Goal: Task Accomplishment & Management: Manage account settings

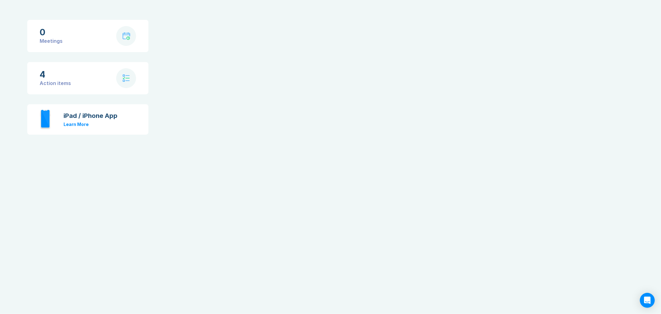
click at [109, 203] on body "0 Meetings 4 Action items iPad / iPhone App Learn More" at bounding box center [330, 157] width 661 height 314
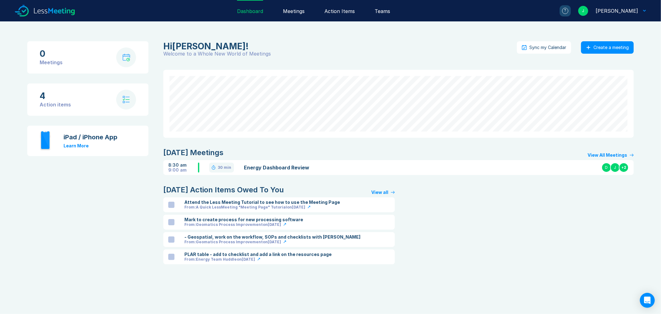
click at [295, 166] on link "Energy Dashboard Review" at bounding box center [320, 167] width 153 height 7
click at [598, 153] on div "View All Meetings" at bounding box center [608, 155] width 40 height 5
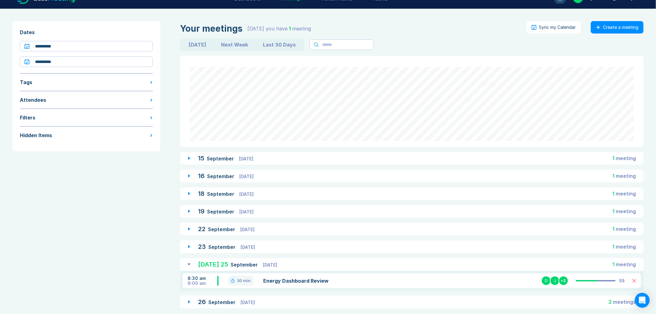
scroll to position [20, 0]
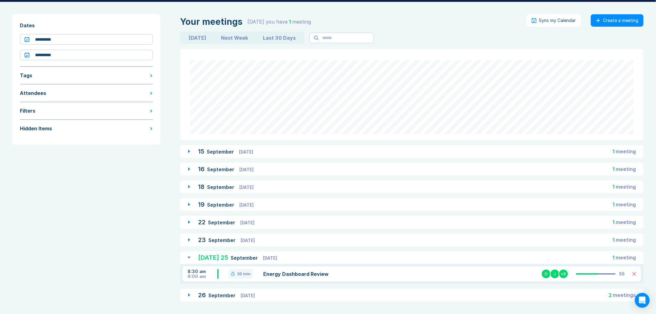
click at [189, 295] on icon at bounding box center [189, 294] width 2 height 3
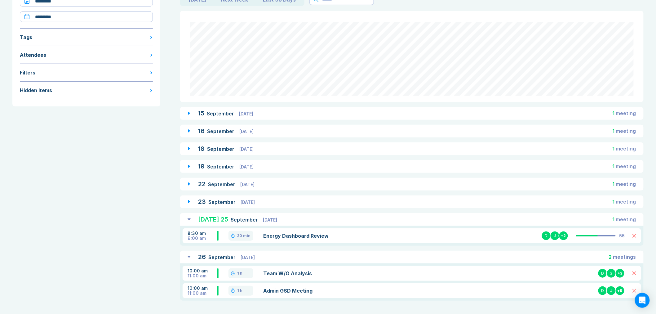
scroll to position [59, 0]
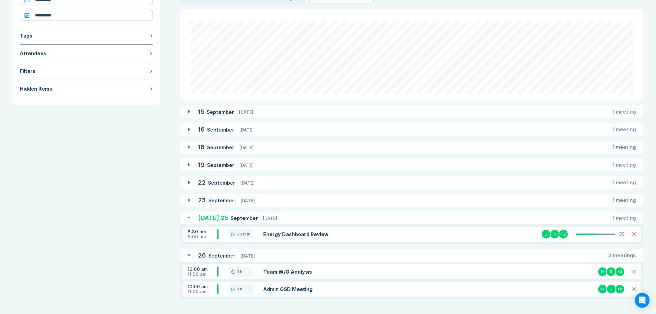
click at [189, 199] on icon at bounding box center [189, 199] width 2 height 3
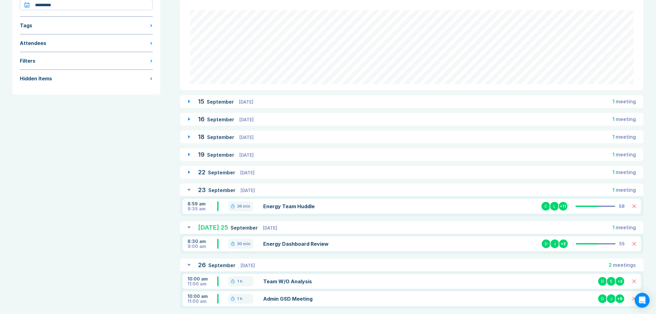
scroll to position [79, 0]
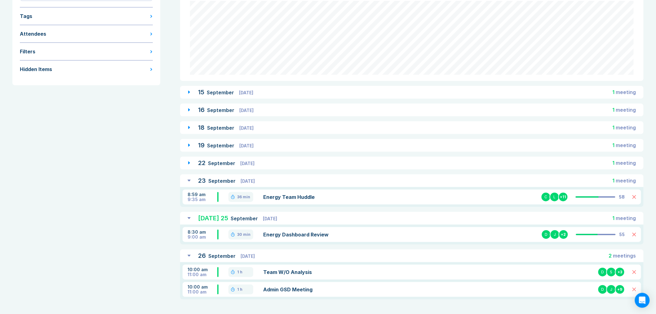
click at [281, 196] on link "Energy Team Huddle" at bounding box center [337, 196] width 149 height 7
drag, startPoint x: 292, startPoint y: 197, endPoint x: 281, endPoint y: 196, distance: 11.9
click at [281, 196] on link "Energy Team Huddle" at bounding box center [337, 196] width 149 height 7
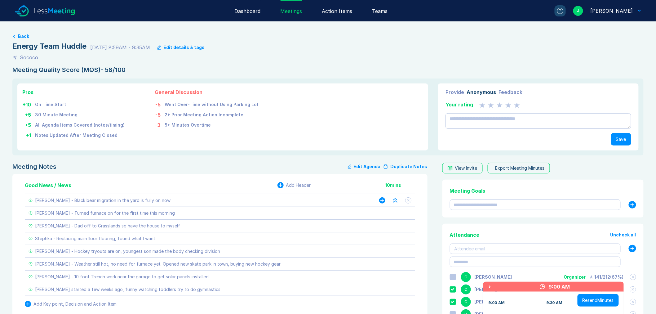
type textarea "*"
click at [407, 169] on button "Duplicate Notes" at bounding box center [405, 166] width 44 height 7
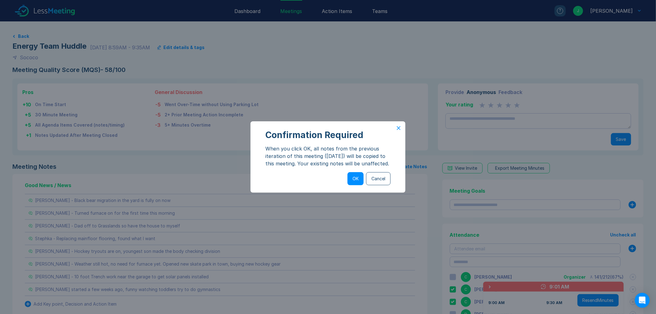
click at [407, 169] on div "Confirmation Required When you click OK, all notes from the previous iteration …" at bounding box center [328, 157] width 656 height 314
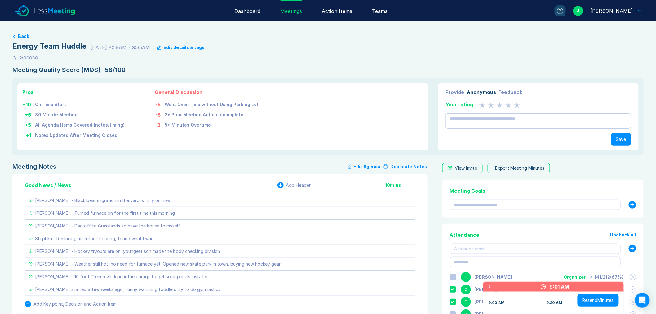
click at [407, 169] on button "Duplicate Notes" at bounding box center [405, 166] width 44 height 7
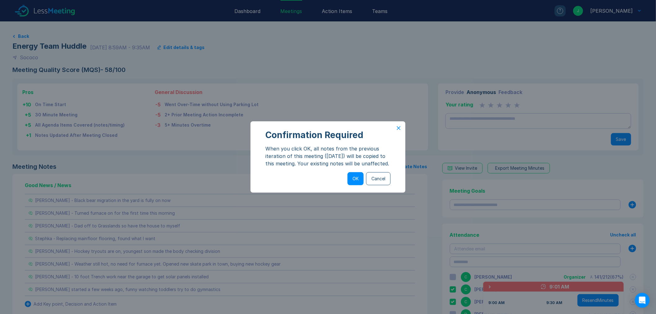
click at [384, 181] on button "Cancel" at bounding box center [378, 178] width 24 height 13
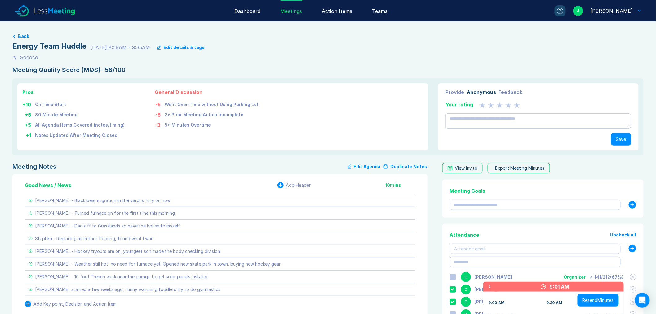
click at [19, 35] on button "Back" at bounding box center [23, 36] width 11 height 5
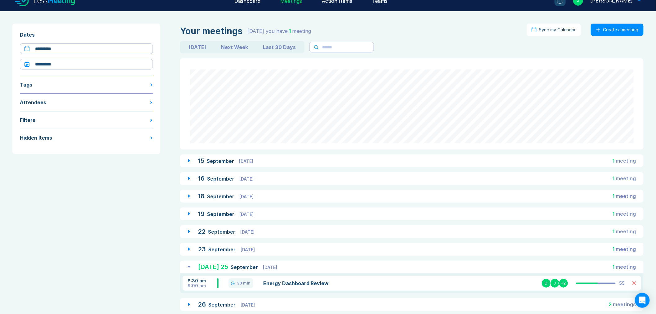
scroll to position [20, 0]
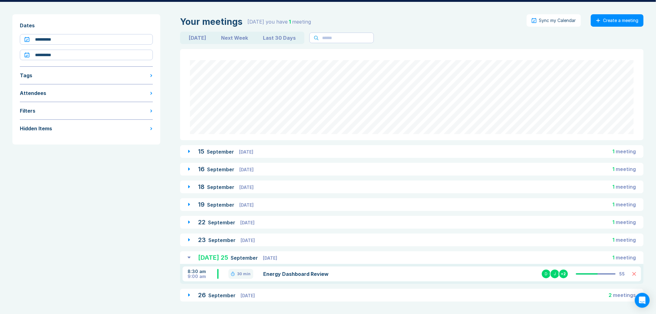
click at [236, 38] on button "Next Week" at bounding box center [235, 38] width 42 height 10
type input "**********"
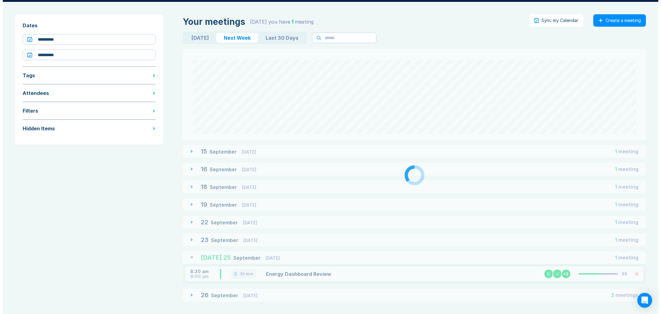
scroll to position [0, 0]
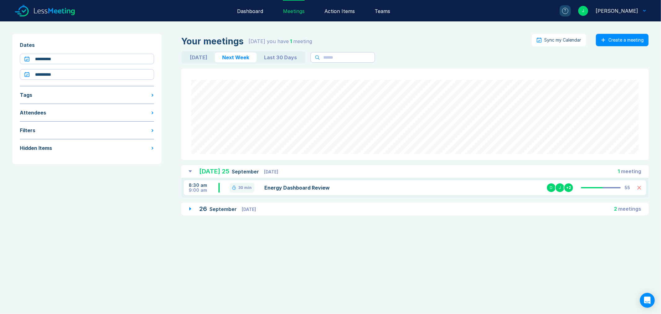
click at [250, 11] on div "Dashboard" at bounding box center [250, 10] width 26 height 21
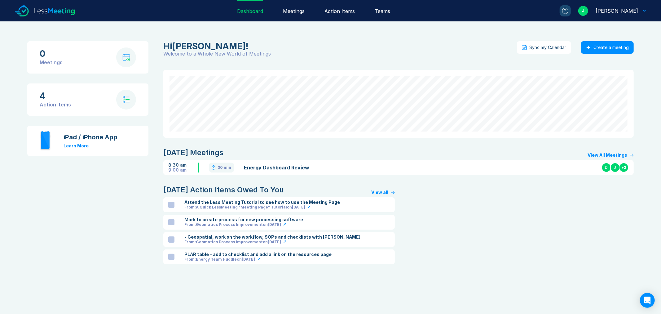
click at [612, 153] on div "View All Meetings" at bounding box center [608, 155] width 40 height 5
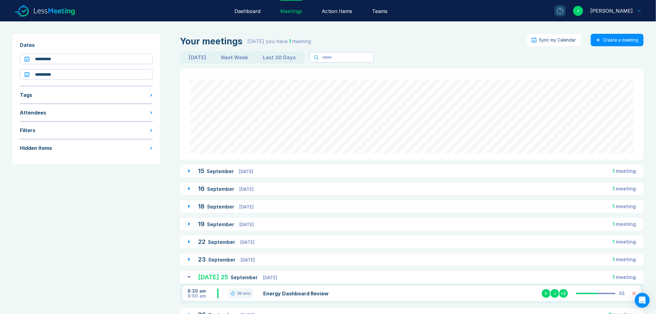
click at [253, 257] on span "Tuesday" at bounding box center [248, 259] width 14 height 5
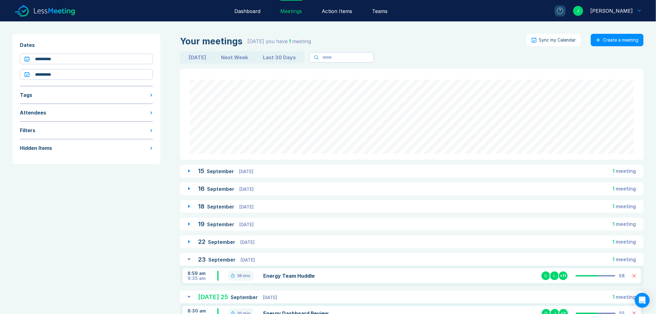
click at [292, 276] on link "Energy Team Huddle" at bounding box center [337, 275] width 149 height 7
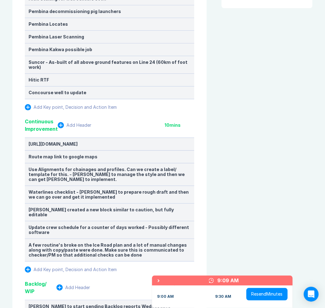
scroll to position [723, 0]
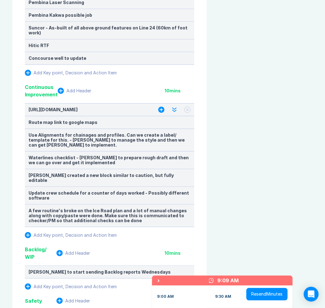
click at [121, 107] on div "[URL][DOMAIN_NAME]" at bounding box center [87, 109] width 117 height 5
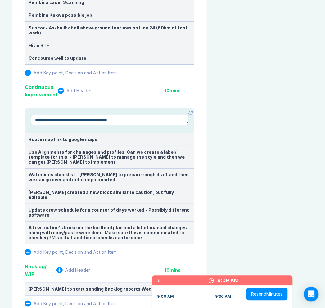
click at [114, 115] on textarea "**********" at bounding box center [109, 120] width 157 height 11
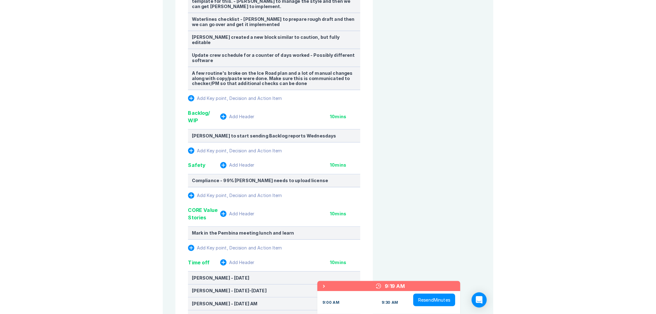
scroll to position [895, 0]
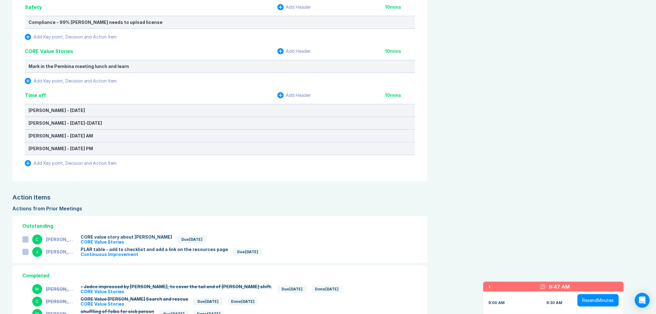
type textarea "*"
